Goal: Task Accomplishment & Management: Complete application form

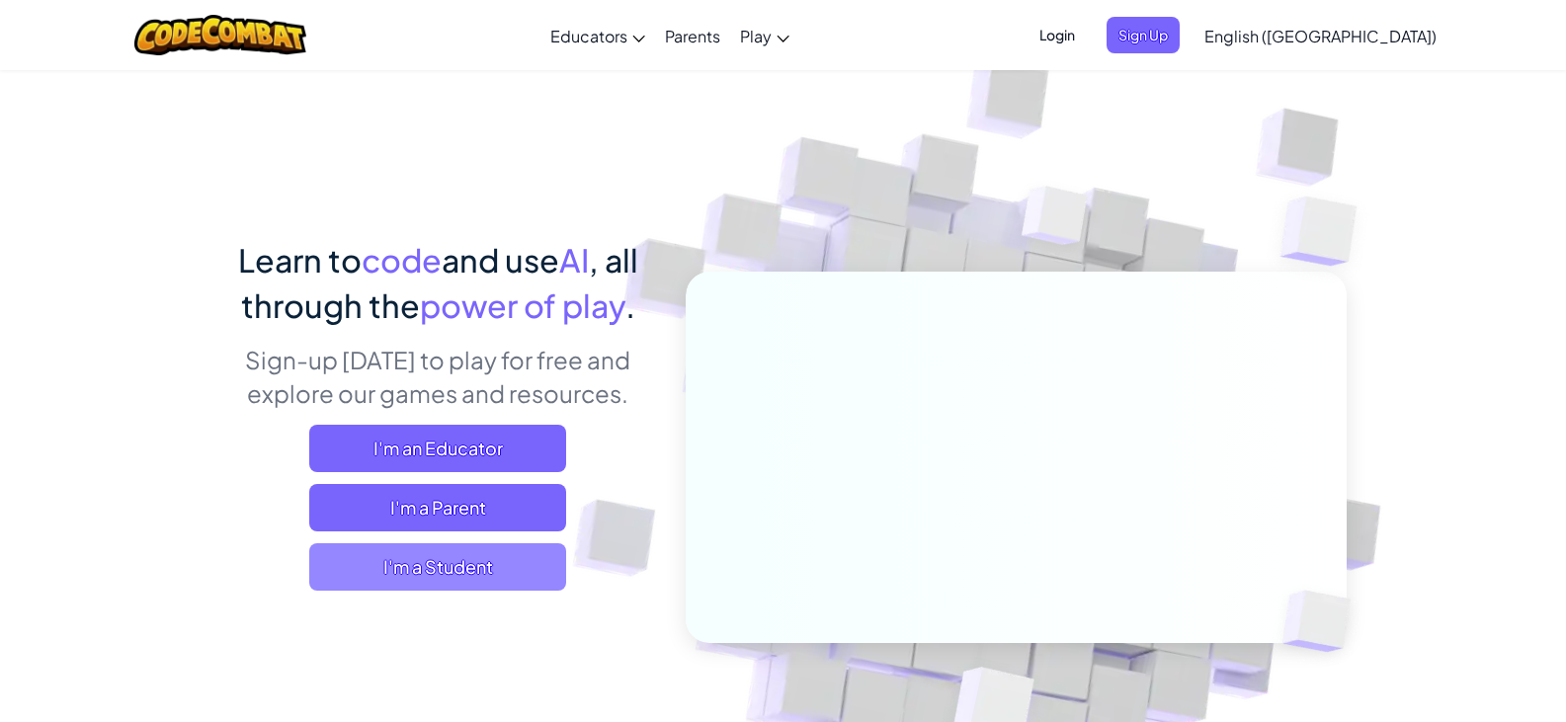
click at [343, 578] on span "I'm a Student" at bounding box center [437, 566] width 257 height 47
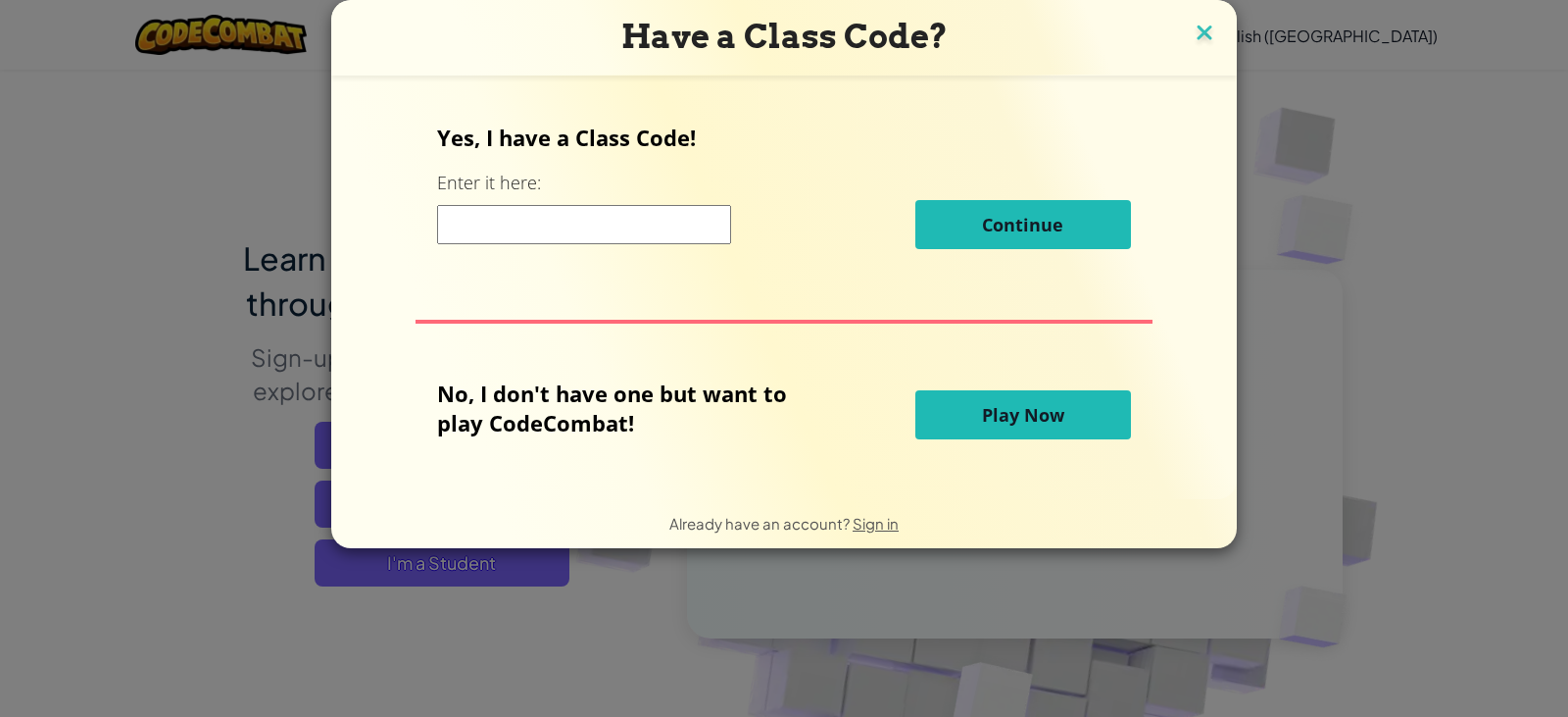
click at [1198, 25] on img at bounding box center [1205, 35] width 26 height 30
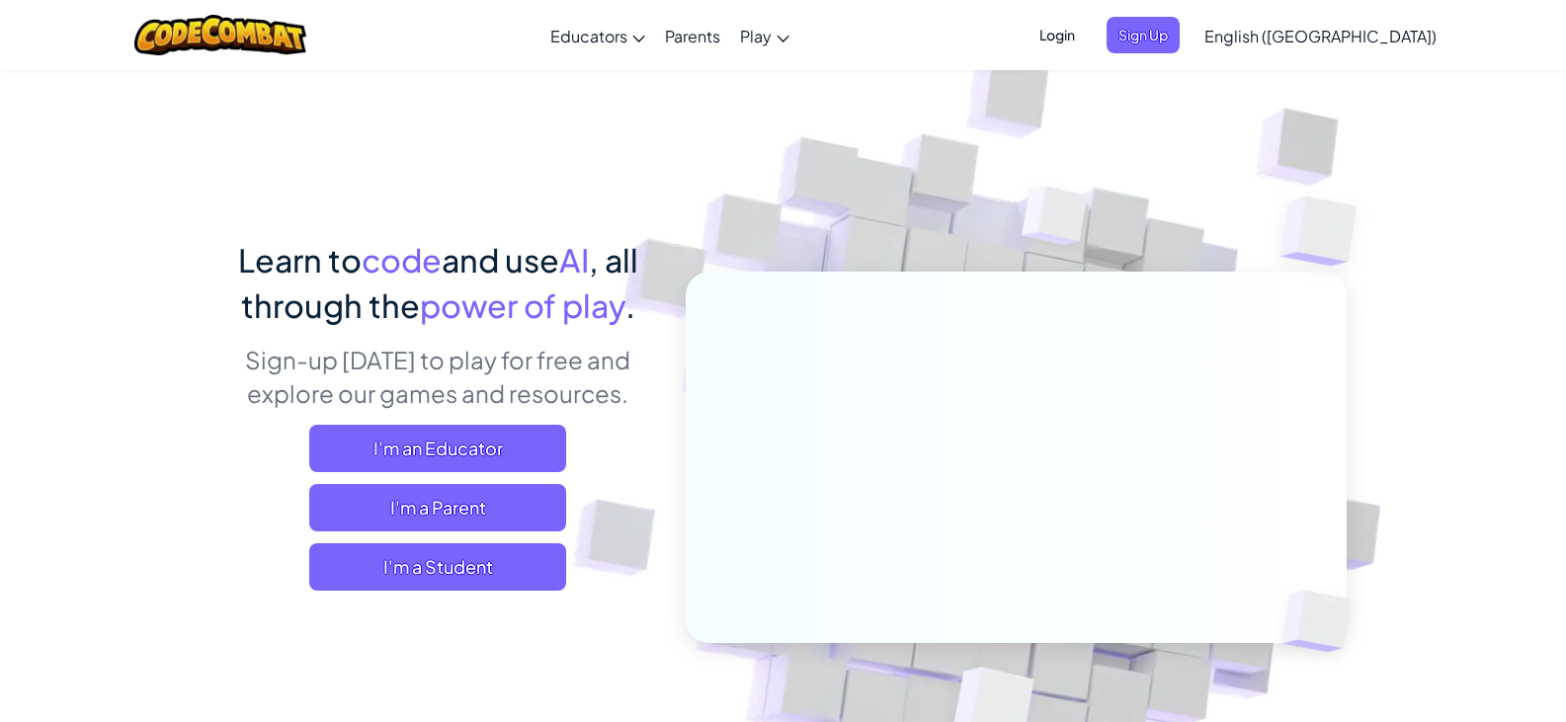
click at [1087, 35] on span "Login" at bounding box center [1056, 35] width 59 height 37
